Goal: Find contact information: Find contact information

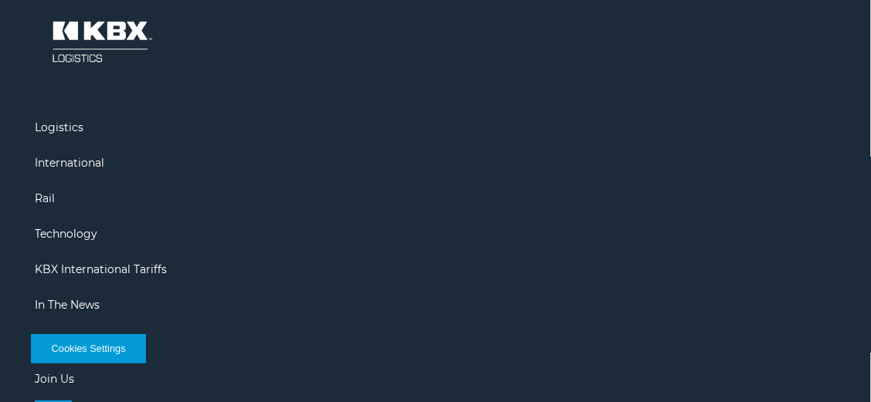
scroll to position [2778, 0]
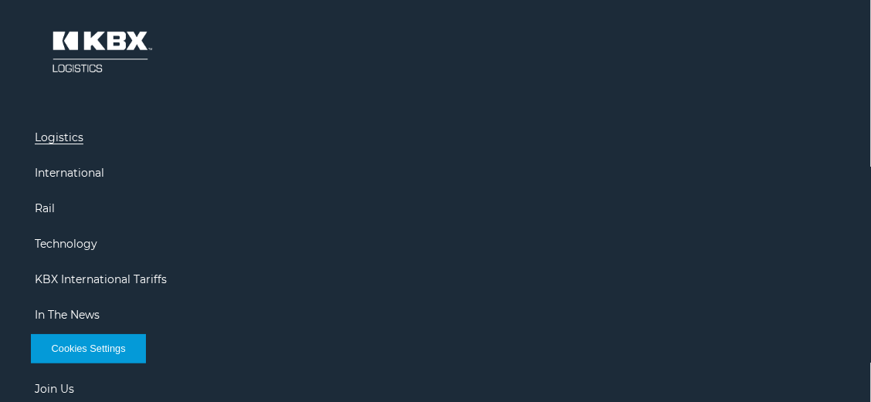
click at [67, 141] on link "Logistics" at bounding box center [59, 138] width 49 height 14
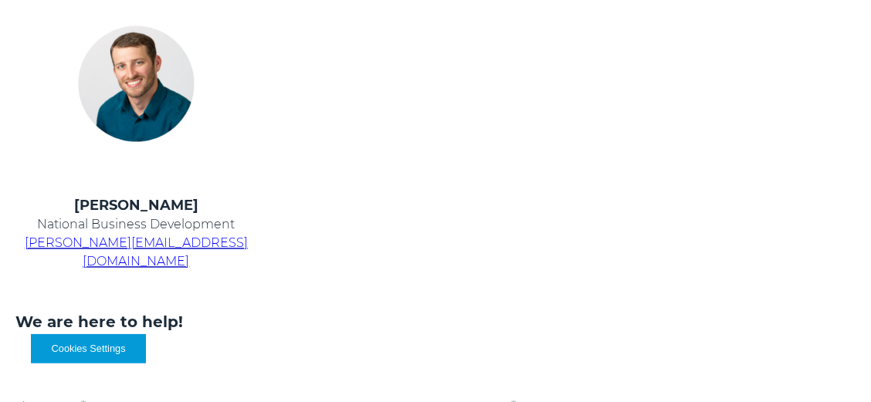
scroll to position [597, 0]
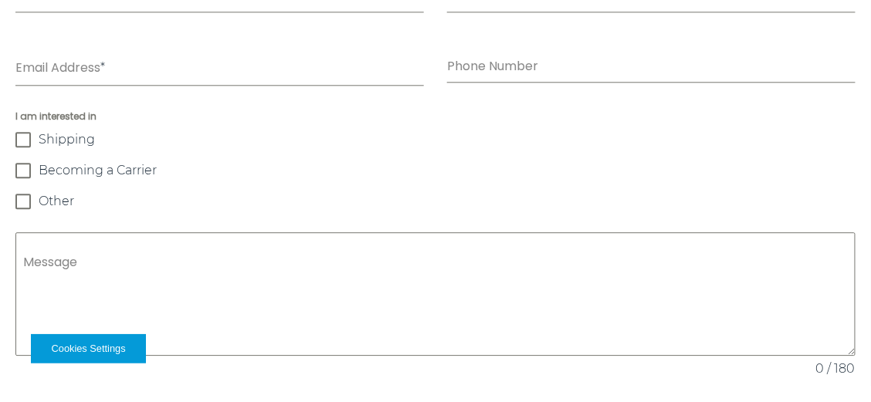
click at [871, 394] on html "Cookies Settings Log in LOGISTICS RAIL INTERNATIONAL LOADSHOP Home Company Abou…" at bounding box center [435, 99] width 871 height 2177
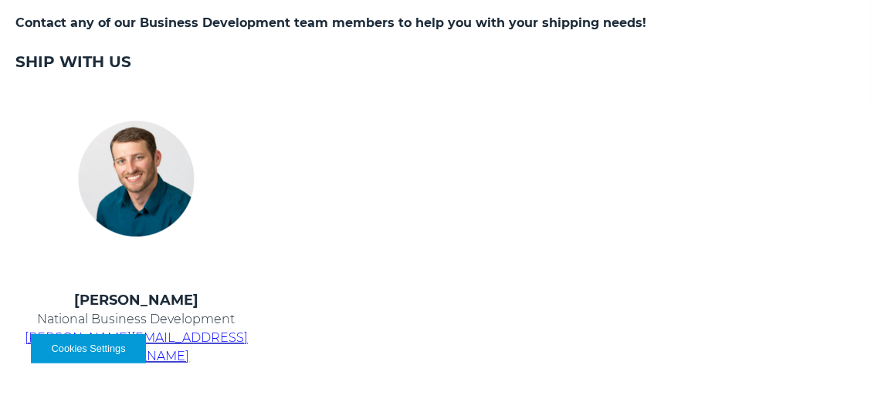
scroll to position [554, 0]
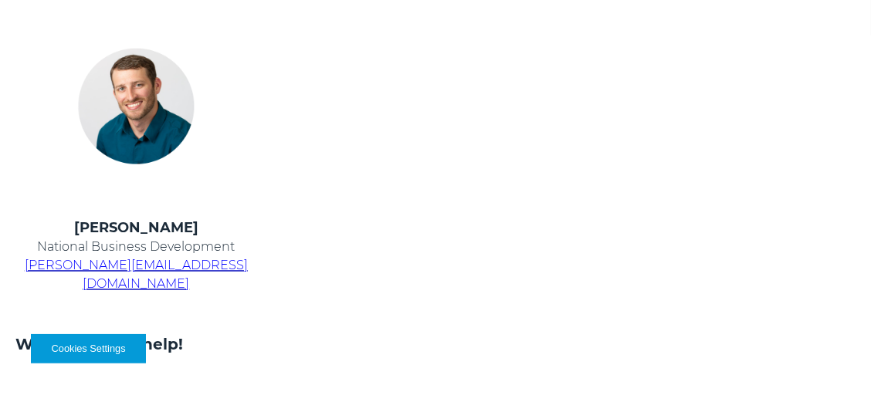
click at [154, 271] on span "chris.kein@kbxlogistics.com" at bounding box center [136, 275] width 223 height 33
